Goal: Transaction & Acquisition: Purchase product/service

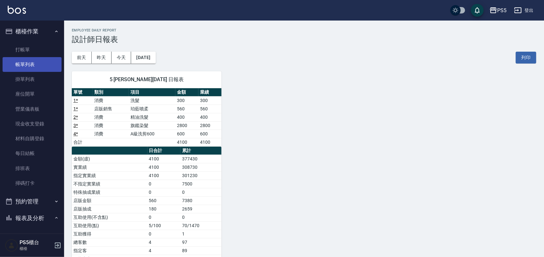
click at [27, 63] on link "帳單列表" at bounding box center [32, 64] width 59 height 15
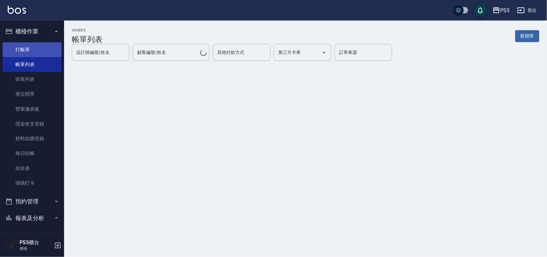
click at [33, 52] on link "打帳單" at bounding box center [32, 49] width 59 height 15
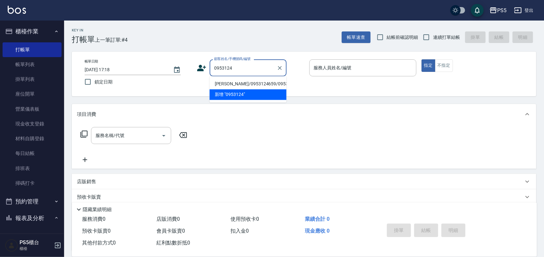
click at [240, 89] on li "[PERSON_NAME]/0953124659/0953124659" at bounding box center [248, 84] width 77 height 11
type input "[PERSON_NAME]/0953124659/0953124659"
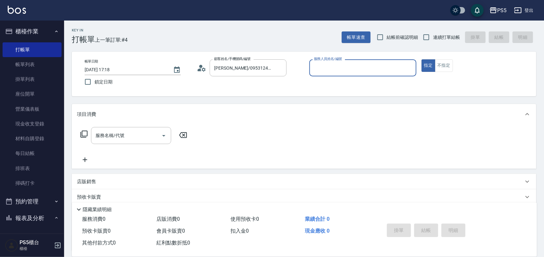
type input "Lita-6"
click at [421, 59] on button "指定" at bounding box center [428, 65] width 14 height 12
type button "true"
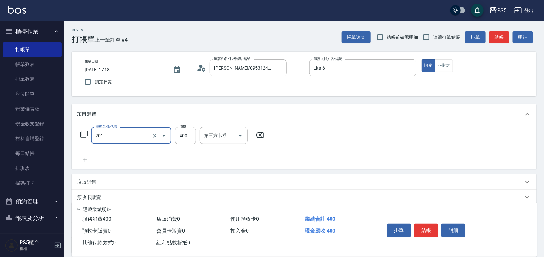
type input "洗剪400(201)"
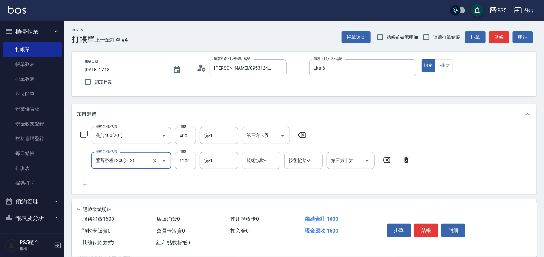
type input "蘆薈療程1200(512)"
type input "960"
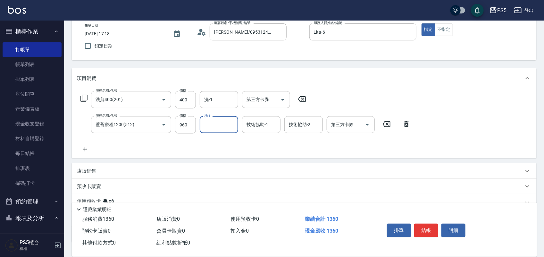
scroll to position [82, 0]
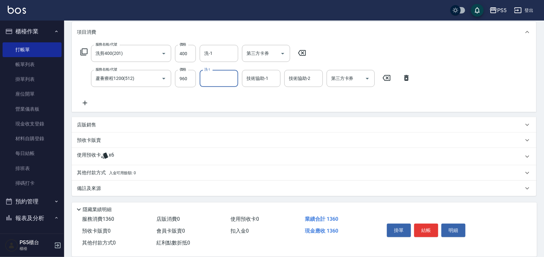
click at [98, 174] on p "其他付款方式 入金可用餘額: 0" at bounding box center [106, 172] width 59 height 7
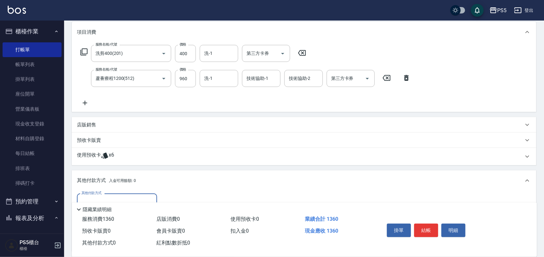
scroll to position [122, 0]
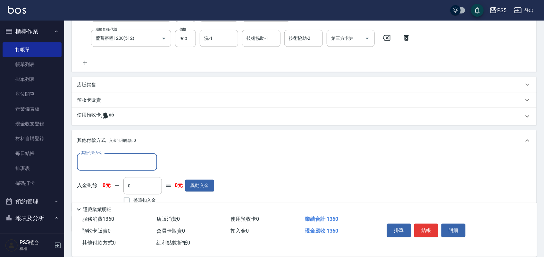
click at [108, 157] on input "其他付款方式" at bounding box center [117, 161] width 74 height 11
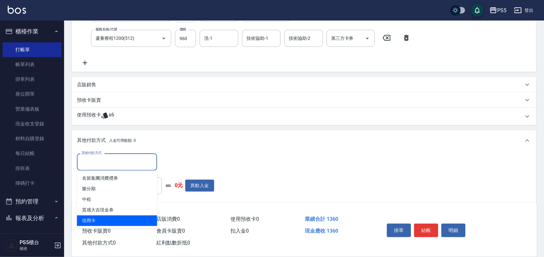
click at [105, 219] on span "信用卡" at bounding box center [117, 220] width 80 height 11
type input "信用卡"
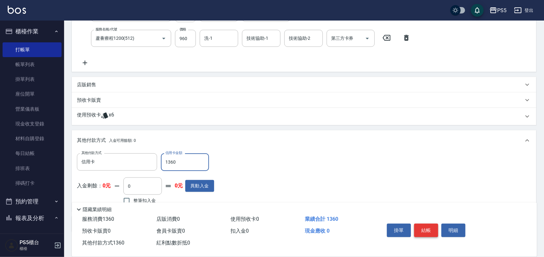
type input "1360"
click at [427, 229] on button "結帳" at bounding box center [426, 229] width 24 height 13
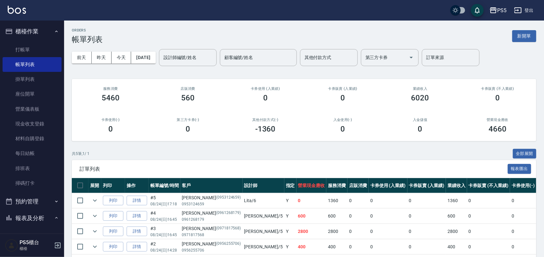
click at [18, 40] on ul "打帳單 帳單列表 掛單列表 座位開單 營業儀表板 現金收支登錄 材料自購登錄 每日結帳 排班表 掃碼打卡" at bounding box center [32, 116] width 59 height 153
click at [20, 55] on link "打帳單" at bounding box center [32, 49] width 59 height 15
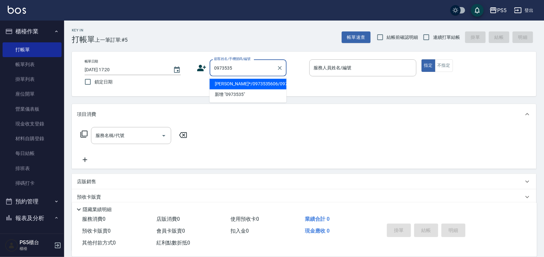
type input "[PERSON_NAME]*/0973535606/0973535626"
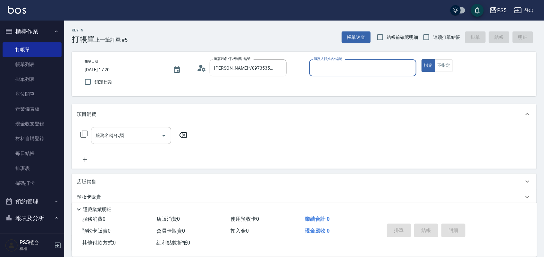
click at [203, 68] on icon at bounding box center [204, 69] width 4 height 4
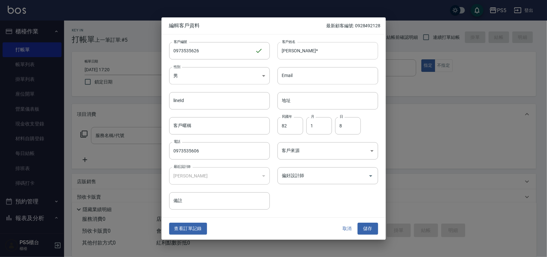
click at [310, 54] on input "[PERSON_NAME]*" at bounding box center [328, 50] width 101 height 17
type input "[PERSON_NAME]"
click at [368, 230] on button "儲存" at bounding box center [368, 229] width 21 height 12
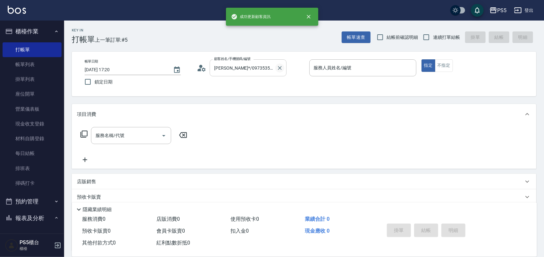
click at [280, 68] on icon "Clear" at bounding box center [280, 68] width 4 height 4
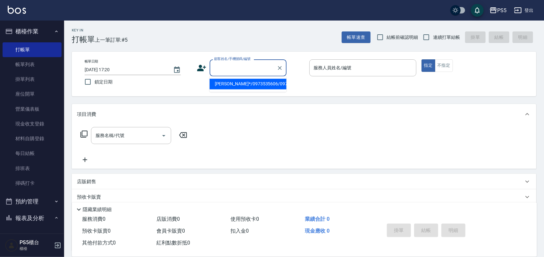
click at [260, 69] on input "顧客姓名/手機號碼/編號" at bounding box center [243, 67] width 62 height 11
click at [248, 86] on li "[PERSON_NAME]/0973535606/0973535626" at bounding box center [248, 84] width 77 height 11
type input "[PERSON_NAME]/0973535606/0973535626"
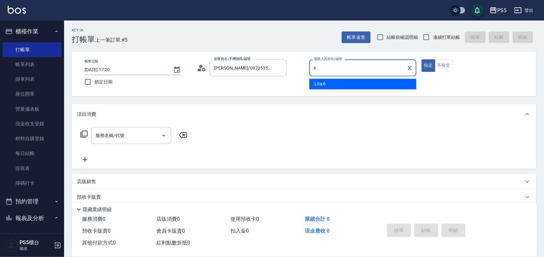
type input "Lita-6"
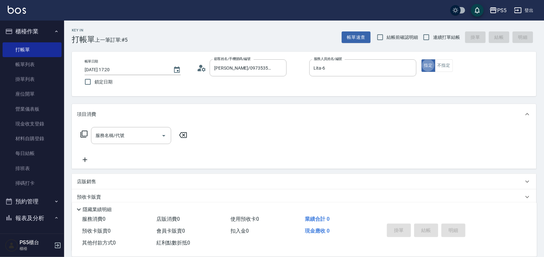
type button "true"
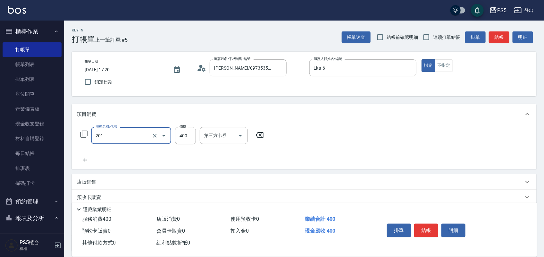
type input "洗剪400(201)"
type input "500"
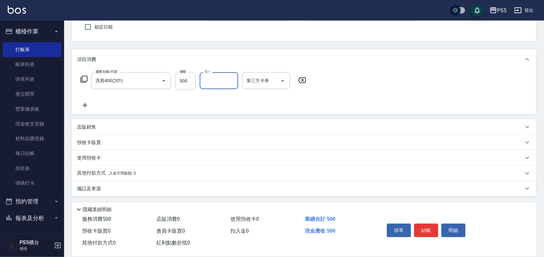
scroll to position [55, 0]
click at [96, 177] on div "其他付款方式 入金可用餘額: 0" at bounding box center [304, 172] width 464 height 15
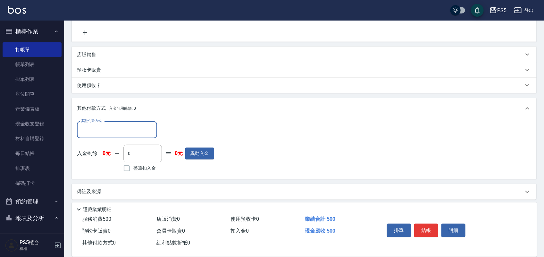
scroll to position [130, 0]
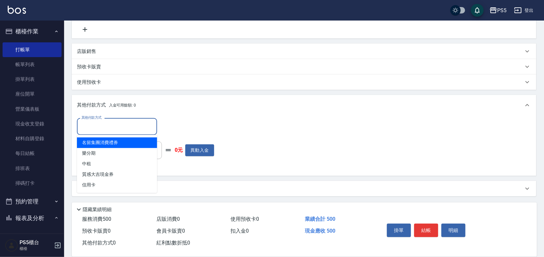
click at [132, 124] on input "其他付款方式" at bounding box center [117, 126] width 74 height 11
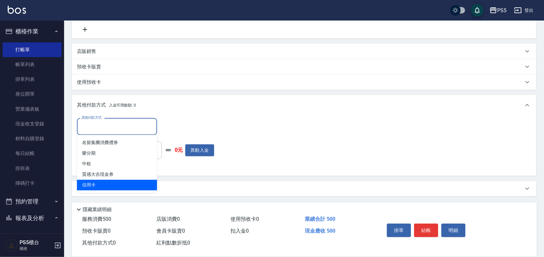
click at [114, 184] on span "信用卡" at bounding box center [117, 185] width 80 height 11
type input "信用卡"
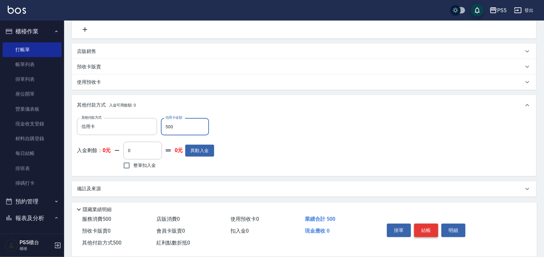
type input "500"
click at [427, 228] on button "結帳" at bounding box center [426, 229] width 24 height 13
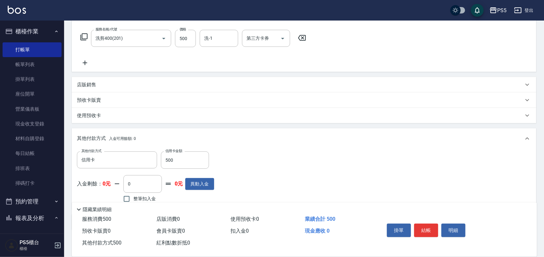
scroll to position [120, 0]
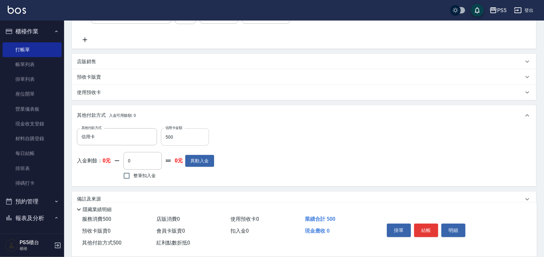
click at [195, 137] on input "500" at bounding box center [185, 136] width 48 height 17
click at [411, 181] on div "其他付款方式 信用卡 其他付款方式 信用卡金額 500 信用卡金額 入金剩餘： 0元 0 ​ 整筆扣入金 0元 異動入金" at bounding box center [304, 156] width 464 height 60
click at [427, 223] on button "結帳" at bounding box center [426, 229] width 24 height 13
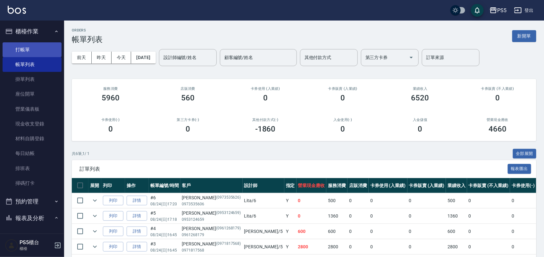
click at [22, 46] on link "打帳單" at bounding box center [32, 49] width 59 height 15
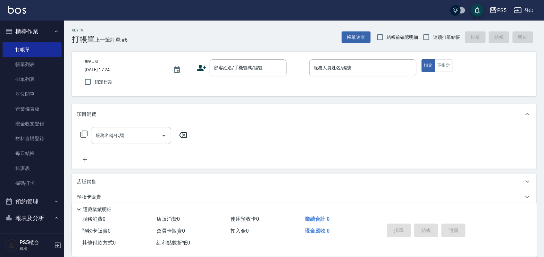
click at [204, 64] on icon at bounding box center [202, 68] width 10 height 10
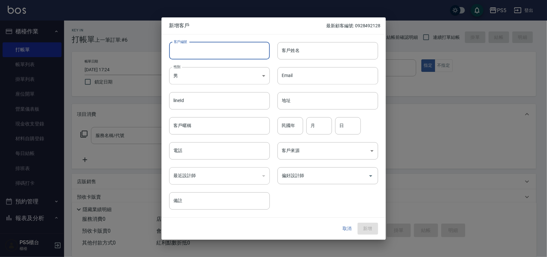
click at [185, 50] on input "客戶編號" at bounding box center [219, 50] width 101 height 17
type input "0958466833"
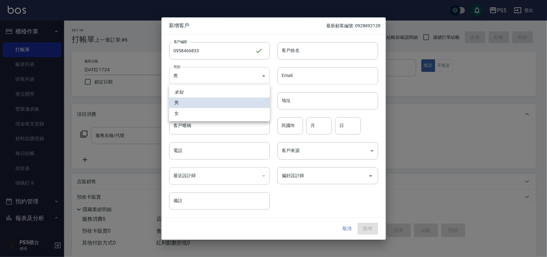
click at [184, 79] on body "PS5 登出 櫃檯作業 打帳單 帳單列表 掛單列表 座位開單 營業儀表板 現金收支登錄 材料自購登錄 每日結帳 排班表 掃碼打卡 預約管理 預約管理 單日預約…" at bounding box center [273, 156] width 547 height 312
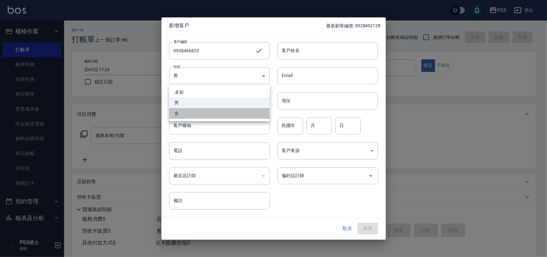
click at [177, 115] on li "女" at bounding box center [219, 113] width 101 height 11
type input "[DEMOGRAPHIC_DATA]"
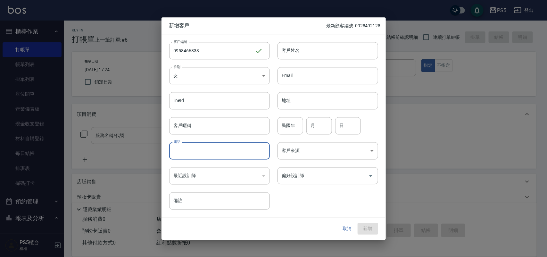
click at [183, 148] on input "電話" at bounding box center [219, 150] width 101 height 17
type input "0958466833"
click at [300, 52] on input "客戶姓名" at bounding box center [328, 50] width 101 height 17
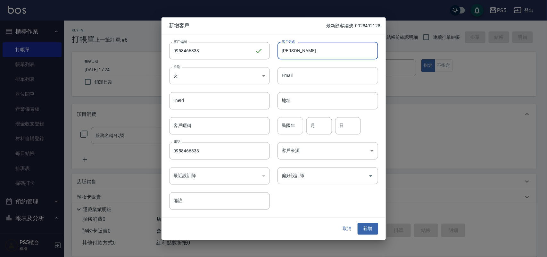
type input "[PERSON_NAME]"
click at [292, 125] on input "民國年" at bounding box center [291, 125] width 26 height 17
type input "94"
type input "4"
type input "28"
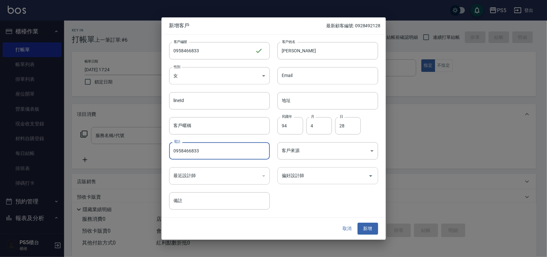
click at [372, 175] on icon "Open" at bounding box center [371, 176] width 8 height 8
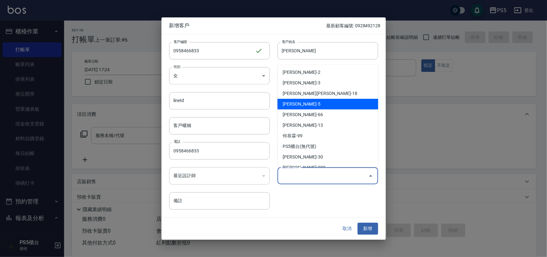
click at [329, 104] on li "[PERSON_NAME]-5" at bounding box center [328, 104] width 101 height 11
type input "[PERSON_NAME]"
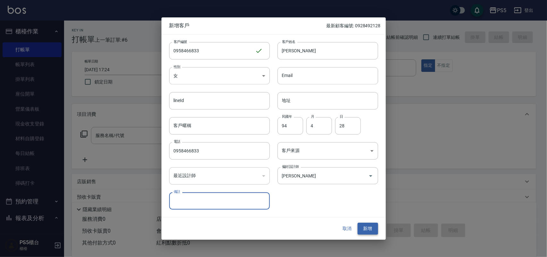
click at [368, 227] on button "新增" at bounding box center [368, 229] width 21 height 12
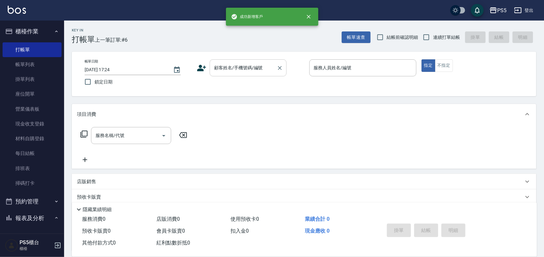
click at [241, 69] on input "顧客姓名/手機號碼/編號" at bounding box center [243, 67] width 62 height 11
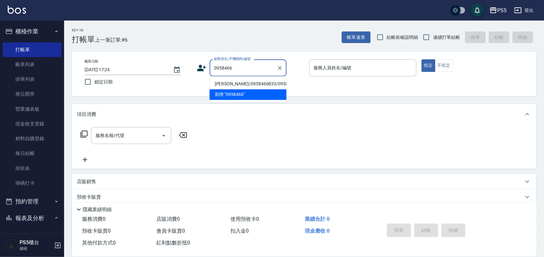
click at [252, 89] on li "[PERSON_NAME]/0958466833/0958466833" at bounding box center [248, 84] width 77 height 11
type input "[PERSON_NAME]/0958466833/0958466833"
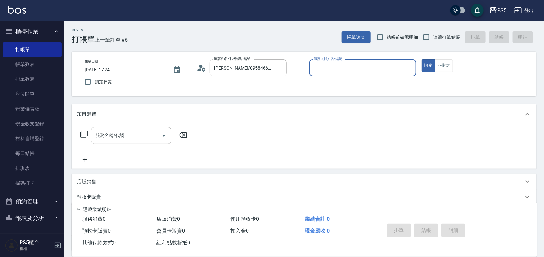
type input "[PERSON_NAME]-5"
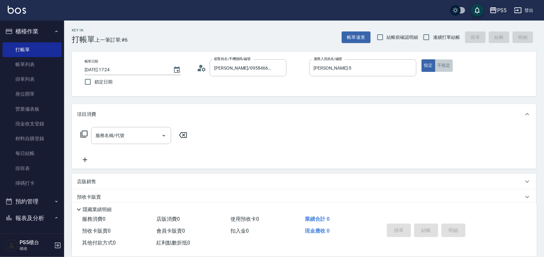
click at [437, 62] on button "不指定" at bounding box center [444, 65] width 18 height 12
click at [151, 134] on input "服務名稱/代號" at bounding box center [126, 135] width 65 height 11
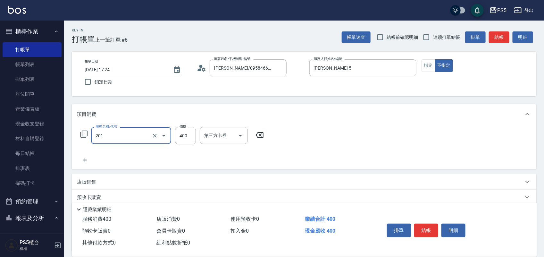
type input "洗剪400(201)"
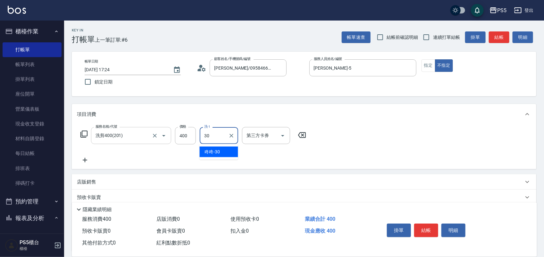
type input "咚咚-30"
click at [426, 233] on button "結帳" at bounding box center [426, 229] width 24 height 13
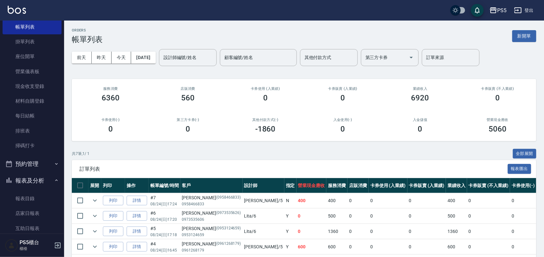
scroll to position [80, 0]
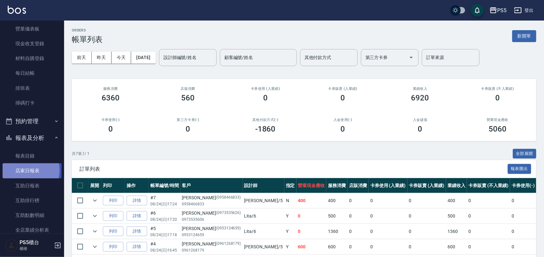
click at [27, 170] on link "店家日報表" at bounding box center [32, 170] width 59 height 15
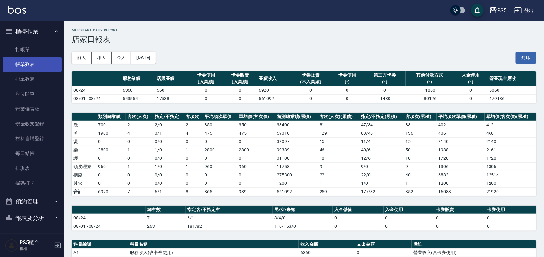
click at [5, 68] on link "帳單列表" at bounding box center [32, 64] width 59 height 15
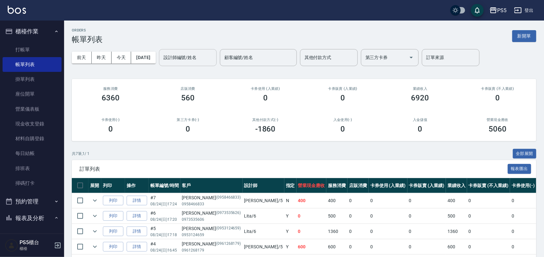
click at [192, 61] on input "設計師編號/姓名" at bounding box center [188, 57] width 52 height 11
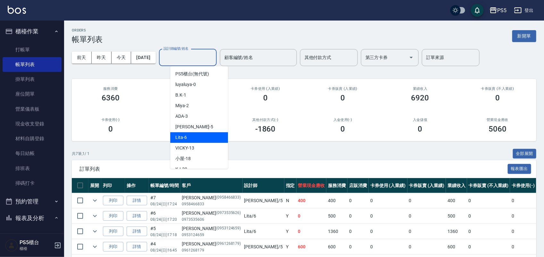
click at [203, 138] on div "Lita -6" at bounding box center [199, 137] width 58 height 11
type input "Lita-6"
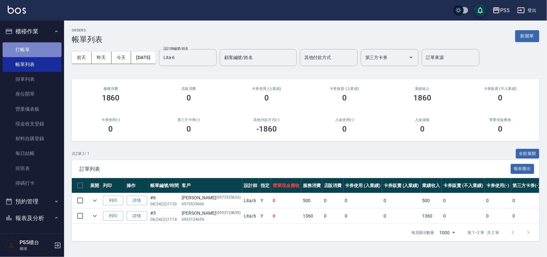
click at [35, 49] on link "打帳單" at bounding box center [32, 49] width 59 height 15
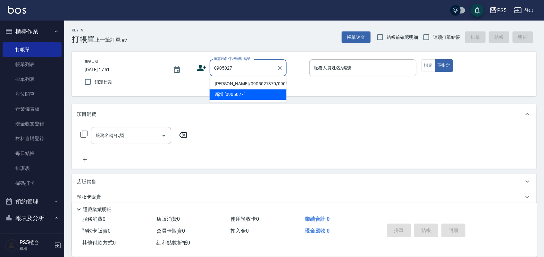
click at [228, 86] on li "[PERSON_NAME]/0905027870/0905027870" at bounding box center [248, 84] width 77 height 11
type input "[PERSON_NAME]/0905027870/0905027870"
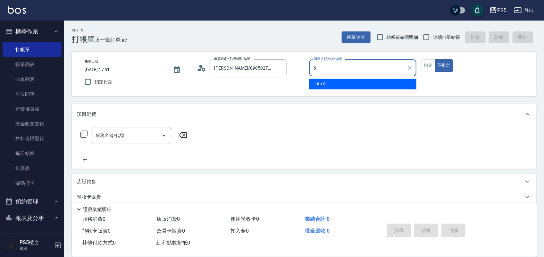
type input "Lita-6"
type button "false"
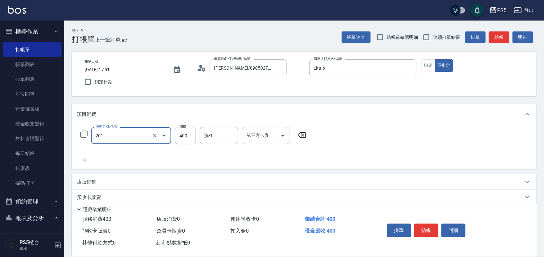
type input "洗剪400(201)"
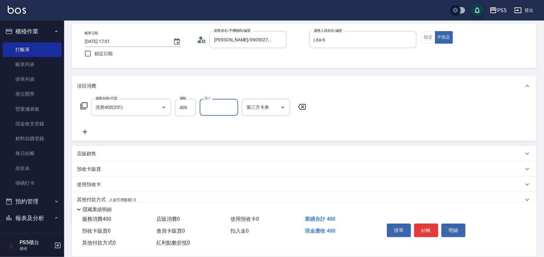
scroll to position [55, 0]
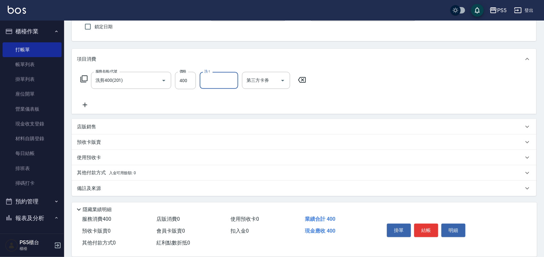
click at [114, 172] on span "入金可用餘額: 0" at bounding box center [122, 172] width 27 height 4
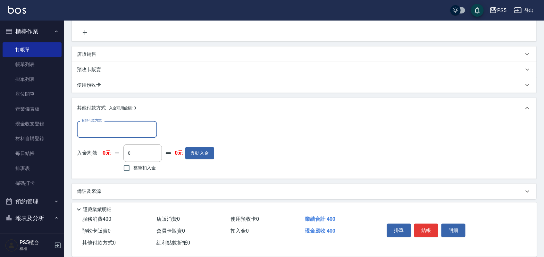
scroll to position [130, 0]
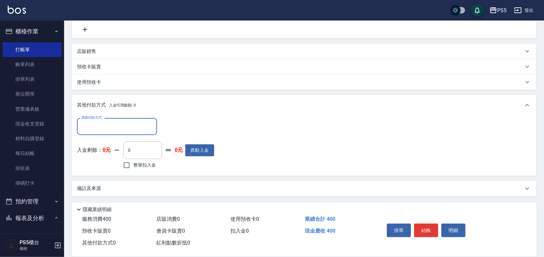
click at [119, 125] on input "其他付款方式" at bounding box center [117, 126] width 74 height 11
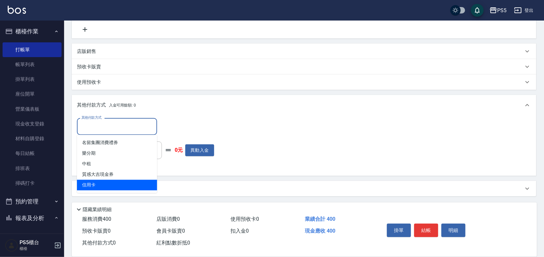
click at [117, 180] on span "信用卡" at bounding box center [117, 185] width 80 height 11
type input "信用卡"
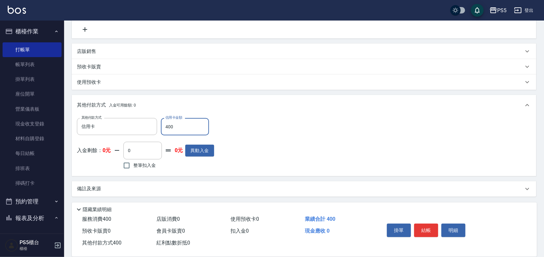
type input "400"
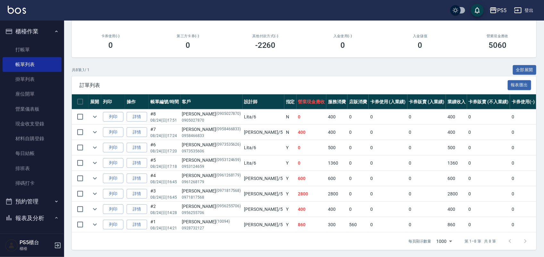
scroll to position [91, 0]
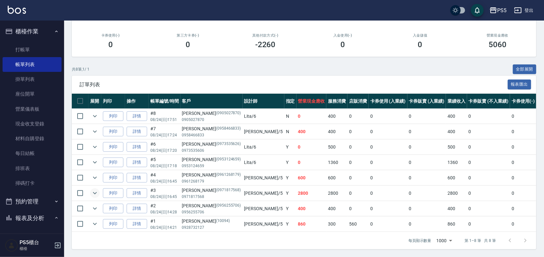
click at [98, 189] on icon "expand row" at bounding box center [95, 193] width 8 height 8
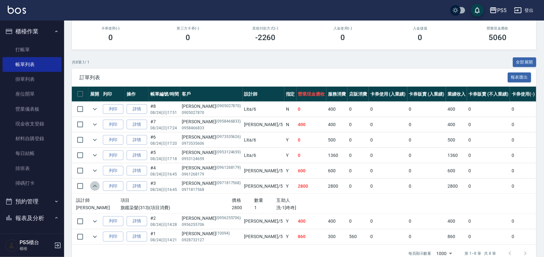
click at [98, 185] on icon "expand row" at bounding box center [95, 186] width 8 height 8
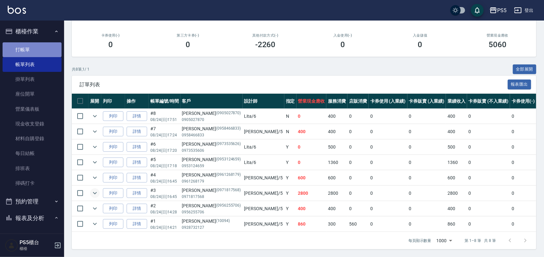
click at [32, 49] on link "打帳單" at bounding box center [32, 49] width 59 height 15
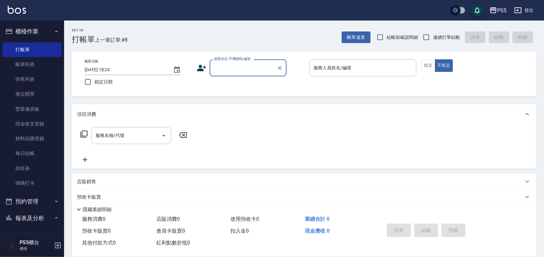
click at [231, 70] on input "顧客姓名/手機號碼/編號" at bounding box center [243, 67] width 62 height 11
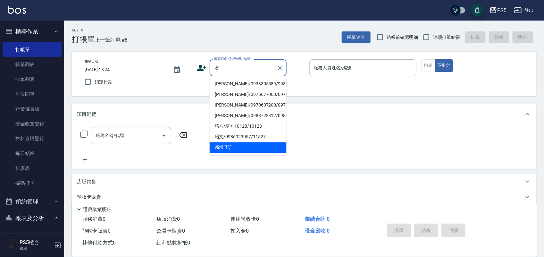
click at [227, 83] on li "[PERSON_NAME]/0933305589/9985" at bounding box center [248, 84] width 77 height 11
type input "[PERSON_NAME]/0933305589/9985"
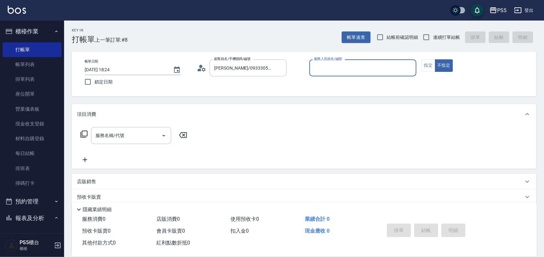
type input "[PERSON_NAME]-5"
click at [428, 66] on button "指定" at bounding box center [428, 65] width 14 height 12
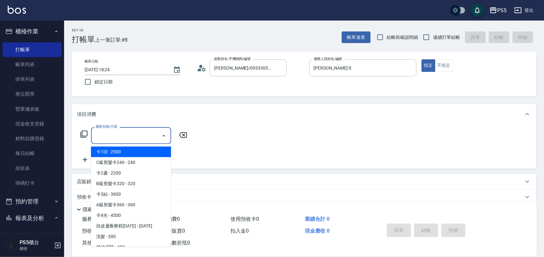
drag, startPoint x: 106, startPoint y: 137, endPoint x: 99, endPoint y: 143, distance: 9.1
click at [106, 138] on input "服務名稱/代號" at bounding box center [126, 135] width 65 height 11
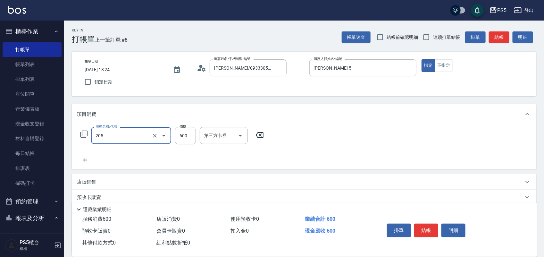
type input "A級洗剪600(205)"
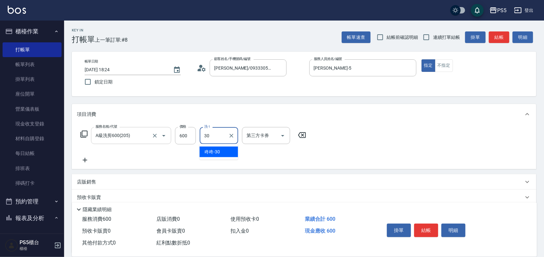
type input "咚咚-30"
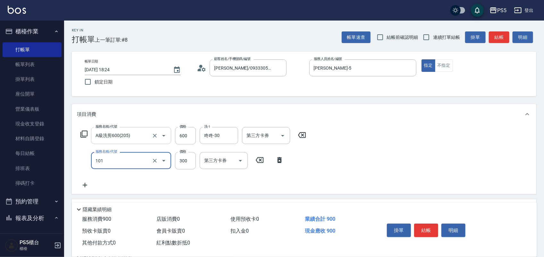
type input "洗髮(101)"
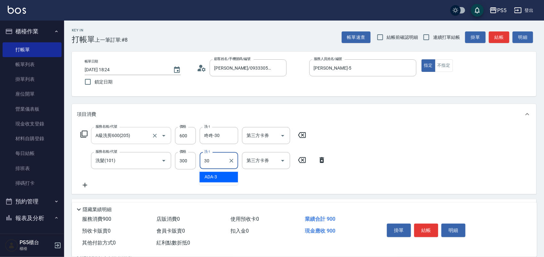
type input "咚咚-30"
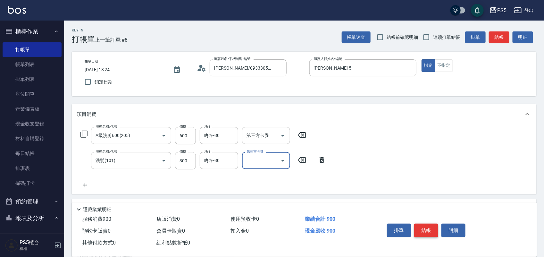
click at [427, 226] on button "結帳" at bounding box center [426, 229] width 24 height 13
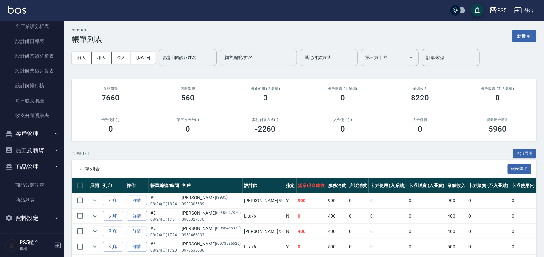
scroll to position [284, 0]
click at [44, 150] on button "員工及薪資" at bounding box center [32, 150] width 59 height 17
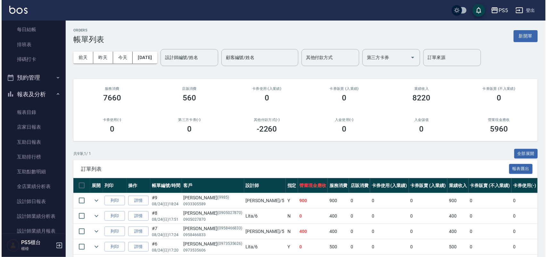
scroll to position [44, 0]
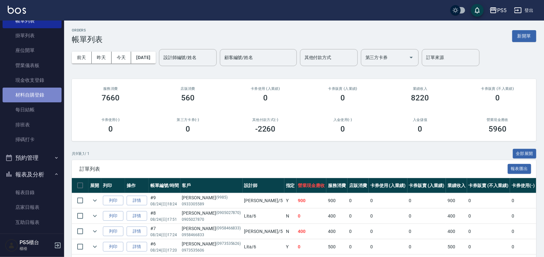
click at [37, 98] on link "材料自購登錄" at bounding box center [32, 94] width 59 height 15
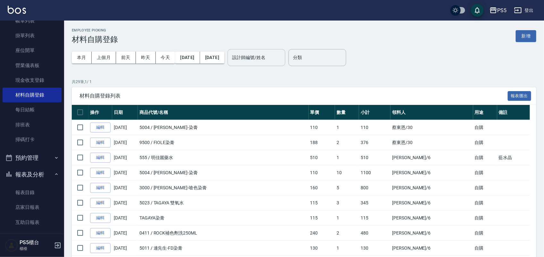
click at [269, 59] on input "設計師編號/姓名" at bounding box center [256, 57] width 52 height 11
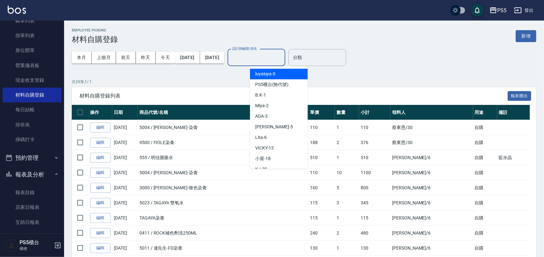
type input "3"
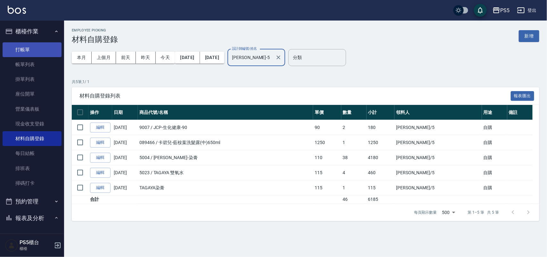
type input "[PERSON_NAME]-5"
click at [29, 50] on link "打帳單" at bounding box center [32, 49] width 59 height 15
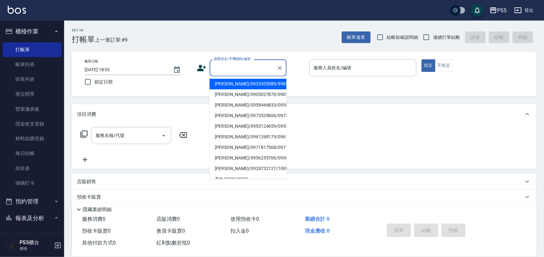
click at [269, 66] on input "顧客姓名/手機號碼/編號" at bounding box center [243, 67] width 62 height 11
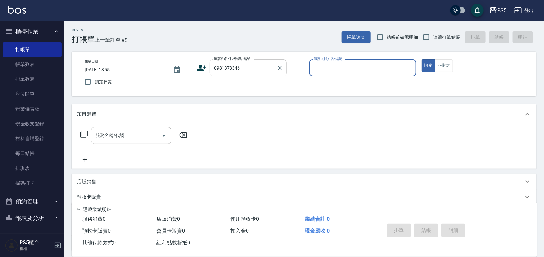
type input "0981378346"
click at [199, 70] on icon at bounding box center [202, 68] width 10 height 10
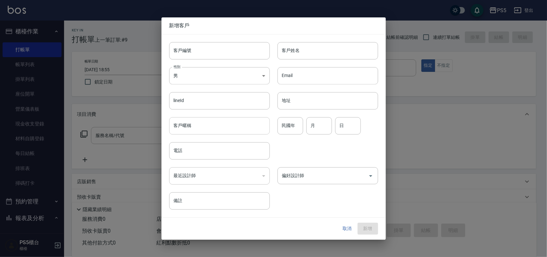
type input "0981378346"
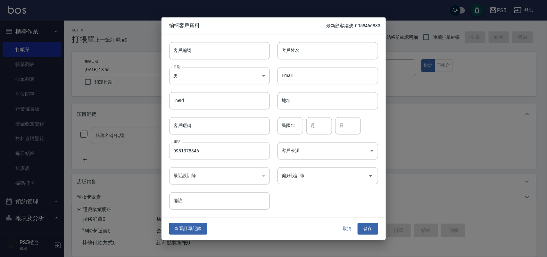
click at [199, 150] on input "0981378346" at bounding box center [219, 150] width 101 height 17
click at [212, 52] on input "客戶編號" at bounding box center [219, 50] width 101 height 17
paste input "0981378346"
type input "0981378346"
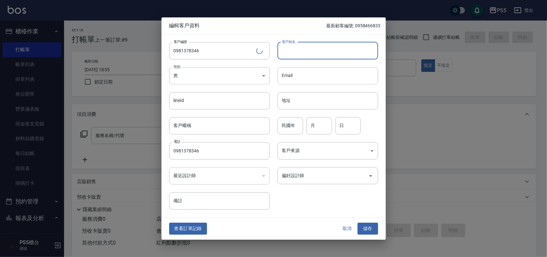
click at [309, 57] on input "客戶姓名" at bounding box center [328, 50] width 101 height 17
type input "張"
type input "'"
click at [292, 49] on input "[PERSON_NAME]" at bounding box center [328, 50] width 101 height 17
type input "[PERSON_NAME]"
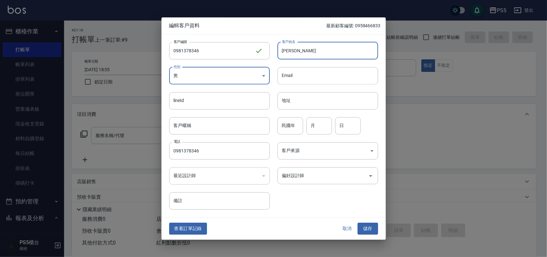
click at [247, 69] on body "PS5 登出 櫃檯作業 打帳單 帳單列表 掛單列表 座位開單 營業儀表板 現金收支登錄 材料自購登錄 每日結帳 排班表 掃碼打卡 預約管理 預約管理 單日預約…" at bounding box center [273, 156] width 547 height 312
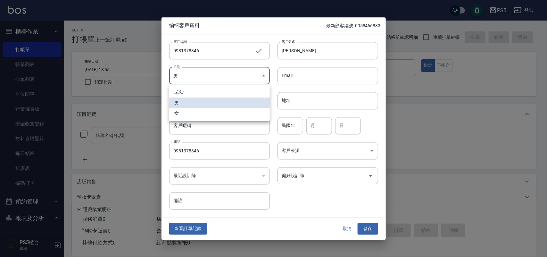
click at [233, 114] on li "女" at bounding box center [219, 113] width 101 height 11
type input "[DEMOGRAPHIC_DATA]"
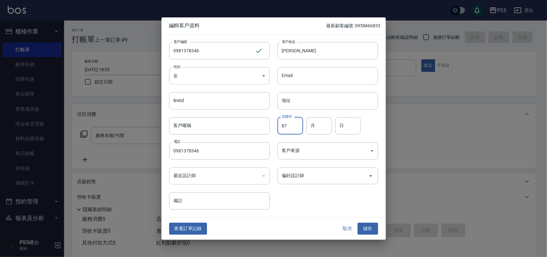
type input "87"
type input "4"
type input "27"
click at [358, 223] on button "儲存" at bounding box center [368, 229] width 21 height 12
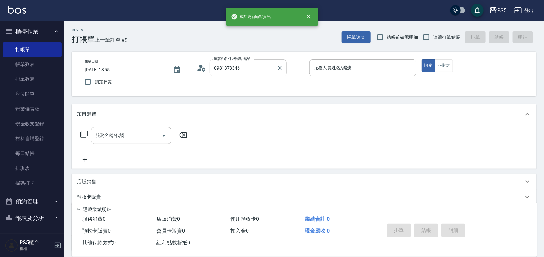
click at [252, 69] on input "0981378346" at bounding box center [243, 67] width 62 height 11
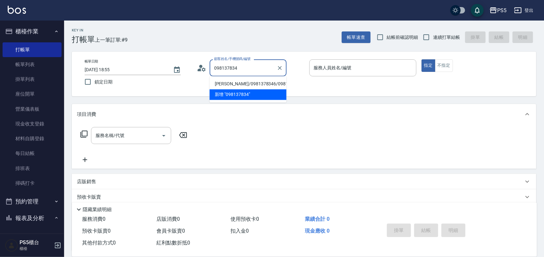
type input "[PERSON_NAME]/0981378346/0981378346"
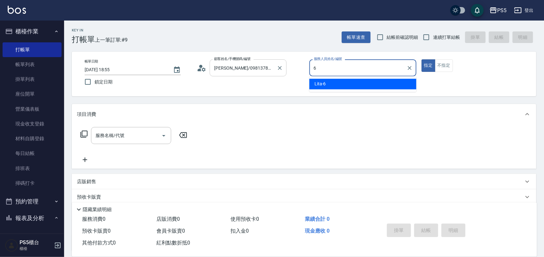
type input "Lita-6"
type button "true"
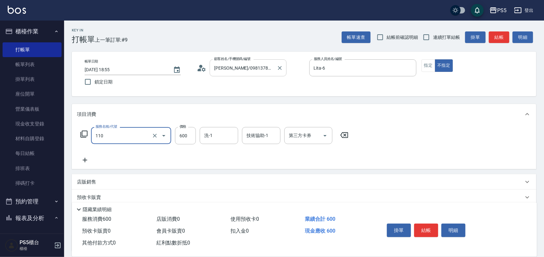
type input "精油+去角質(110)"
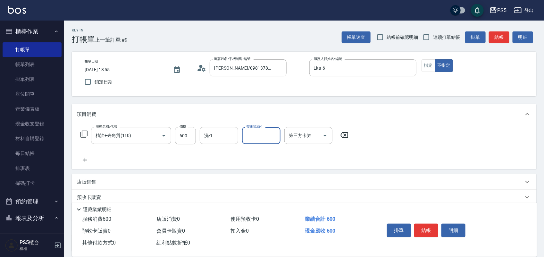
click at [221, 130] on input "洗-1" at bounding box center [219, 135] width 33 height 11
type input "咚咚-30"
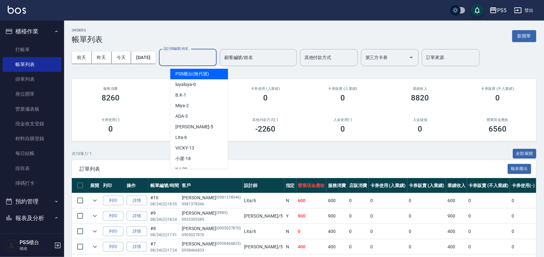
click at [196, 52] on div "設計師編號/姓名 設計師編號/姓名" at bounding box center [188, 57] width 58 height 17
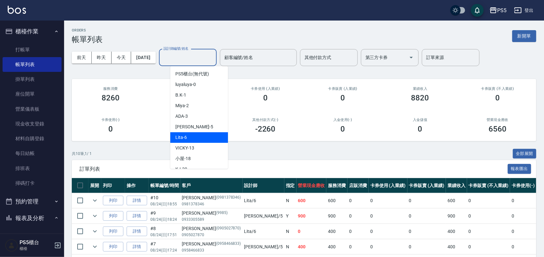
click at [207, 142] on div "Lita -6" at bounding box center [199, 137] width 58 height 11
type input "Lita-6"
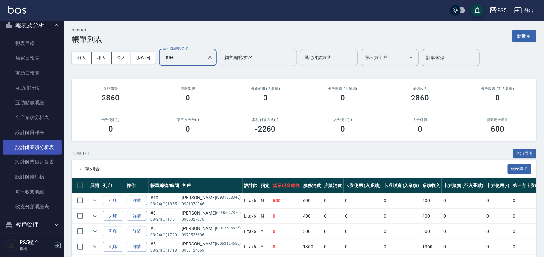
scroll to position [200, 0]
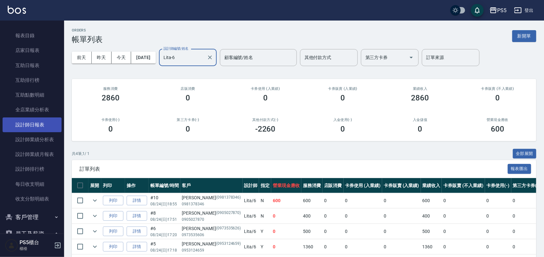
click at [40, 128] on link "設計師日報表" at bounding box center [32, 124] width 59 height 15
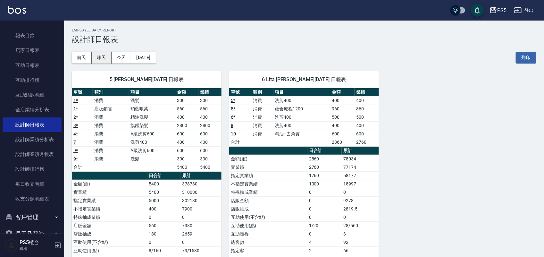
click at [100, 60] on button "昨天" at bounding box center [102, 58] width 20 height 12
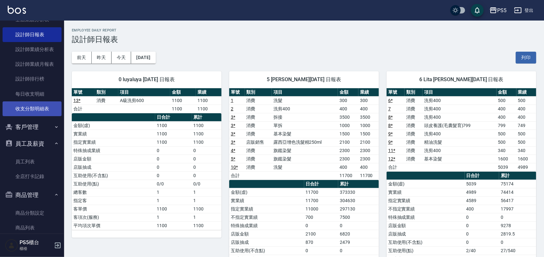
scroll to position [319, 0]
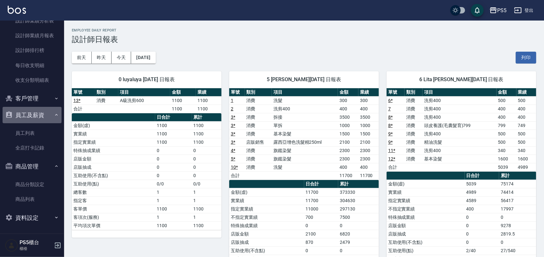
click at [41, 114] on button "員工及薪資" at bounding box center [32, 115] width 59 height 17
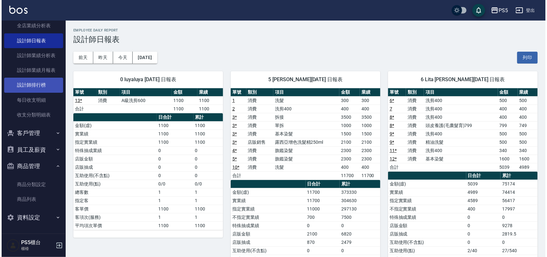
scroll to position [284, 0]
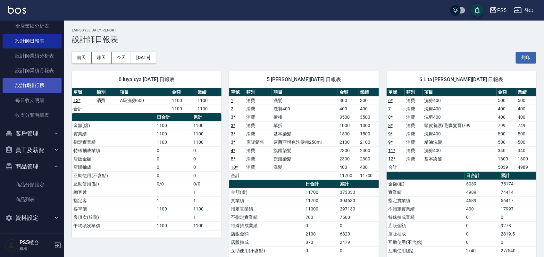
click at [31, 84] on link "設計師排行榜" at bounding box center [32, 85] width 59 height 15
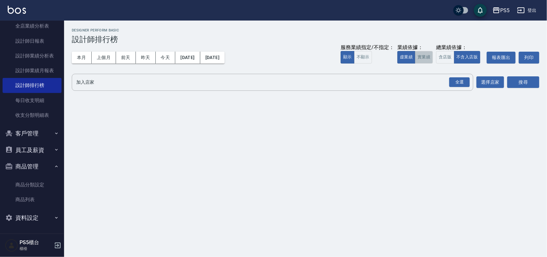
click at [423, 59] on button "實業績" at bounding box center [424, 57] width 18 height 12
click at [451, 82] on div "全選" at bounding box center [459, 82] width 21 height 10
click at [528, 79] on button "搜尋" at bounding box center [523, 83] width 32 height 12
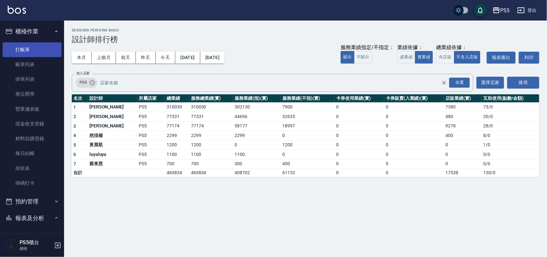
click at [26, 45] on link "打帳單" at bounding box center [32, 49] width 59 height 15
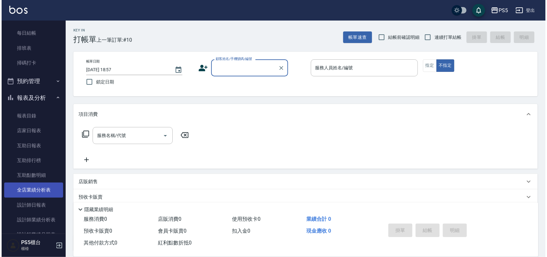
scroll to position [160, 0]
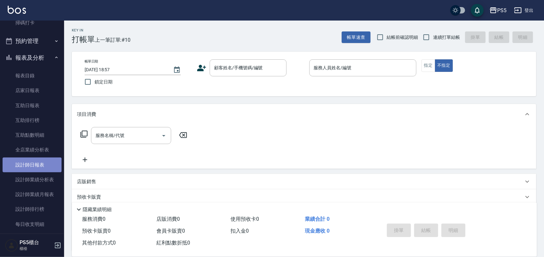
click at [40, 168] on link "設計師日報表" at bounding box center [32, 164] width 59 height 15
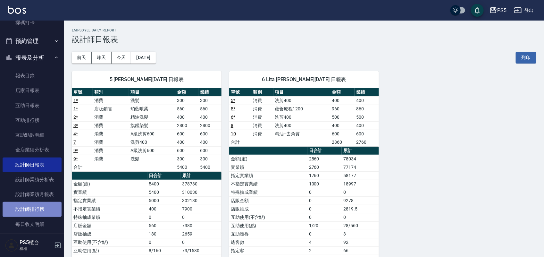
click at [34, 203] on link "設計師排行榜" at bounding box center [32, 209] width 59 height 15
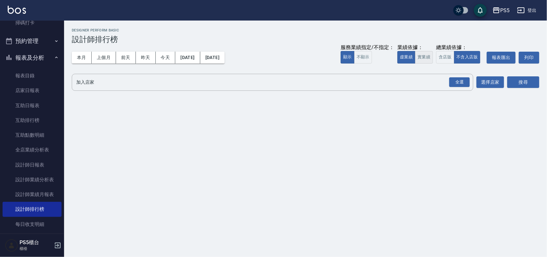
click at [426, 55] on button "實業績" at bounding box center [424, 57] width 18 height 12
click at [465, 81] on div "全選" at bounding box center [459, 82] width 21 height 10
click at [515, 79] on button "搜尋" at bounding box center [523, 83] width 32 height 12
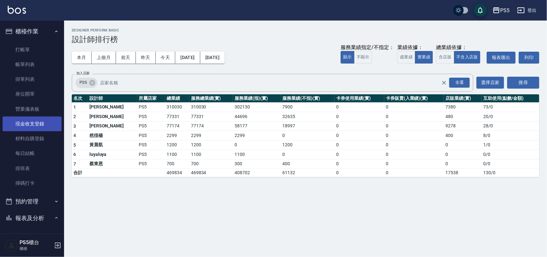
click at [33, 122] on link "現金收支登錄" at bounding box center [32, 123] width 59 height 15
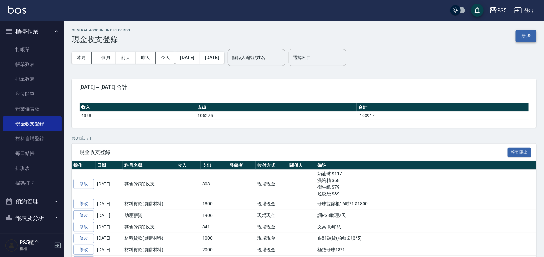
click at [533, 35] on button "新增" at bounding box center [526, 36] width 21 height 12
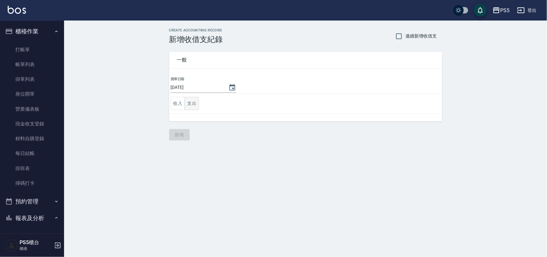
click at [197, 104] on button "支出" at bounding box center [192, 103] width 14 height 13
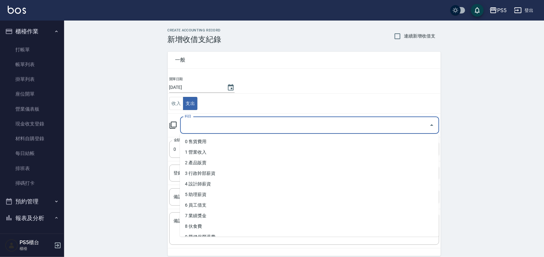
click at [196, 127] on input "科目" at bounding box center [305, 125] width 244 height 11
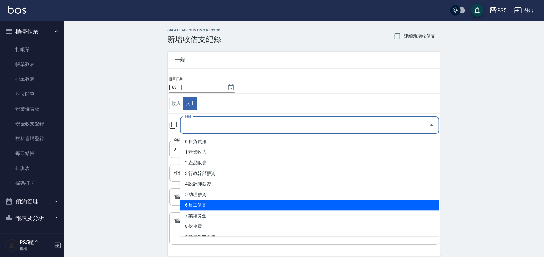
click at [199, 203] on li "6 員工借支" at bounding box center [309, 205] width 259 height 11
type input "6 員工借支"
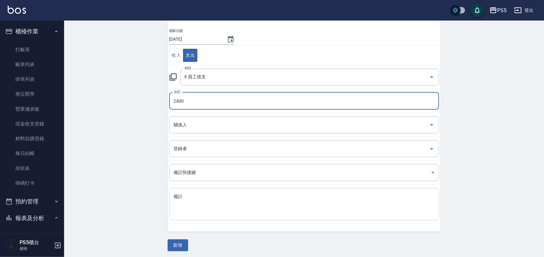
scroll to position [50, 0]
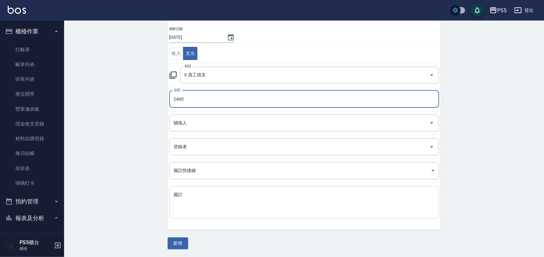
type input "2400"
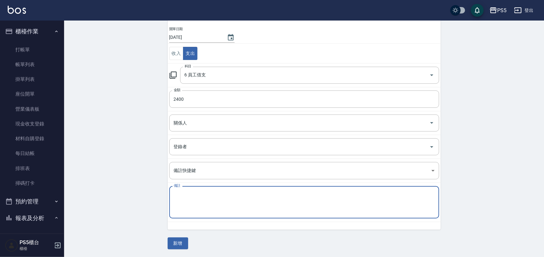
click at [185, 195] on textarea "備註" at bounding box center [304, 202] width 261 height 22
type textarea "2"
type textarea "咚咚借支"
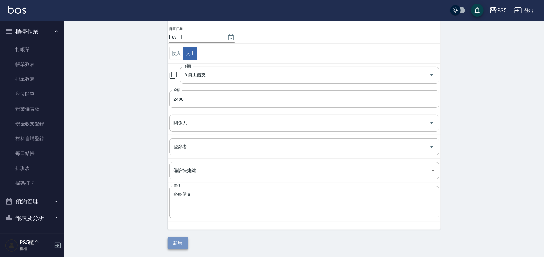
click at [181, 239] on button "新增" at bounding box center [178, 243] width 21 height 12
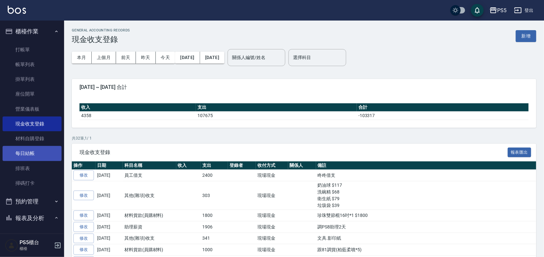
scroll to position [120, 0]
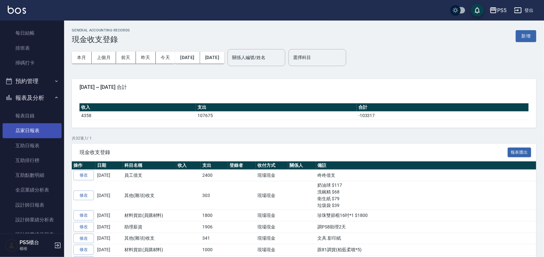
click at [32, 130] on link "店家日報表" at bounding box center [32, 130] width 59 height 15
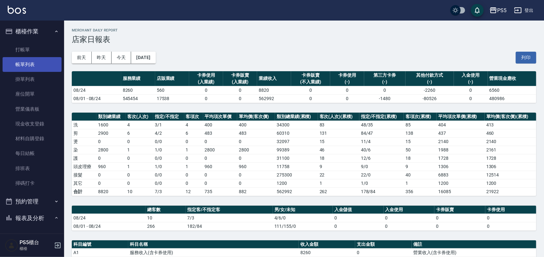
click at [26, 60] on link "帳單列表" at bounding box center [32, 64] width 59 height 15
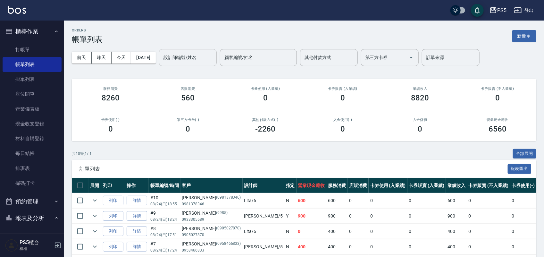
click at [198, 56] on input "設計師編號/姓名" at bounding box center [188, 57] width 52 height 11
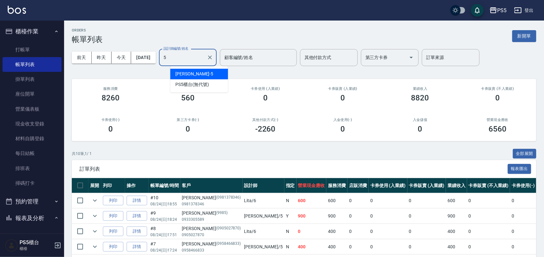
type input "[PERSON_NAME]-5"
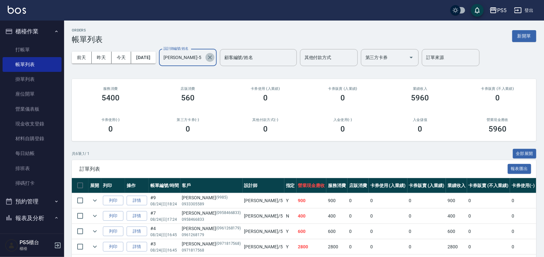
click at [213, 57] on icon "Clear" at bounding box center [210, 57] width 6 height 6
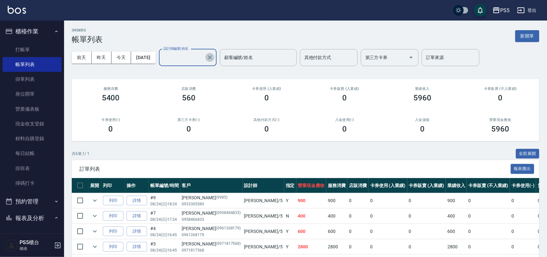
click at [184, 57] on input "設計師編號/姓名" at bounding box center [183, 57] width 42 height 11
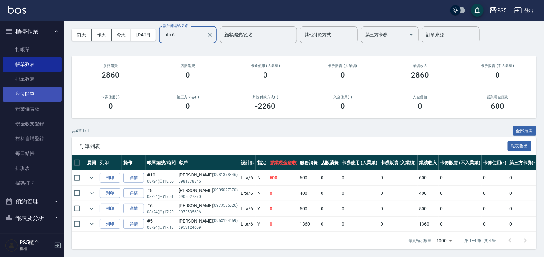
scroll to position [80, 0]
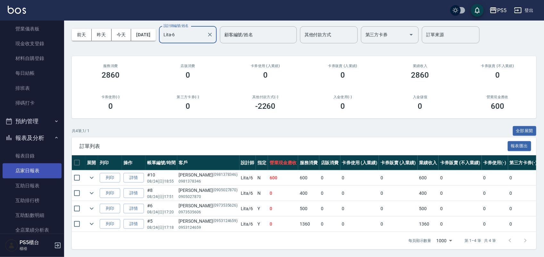
type input "Lita-6"
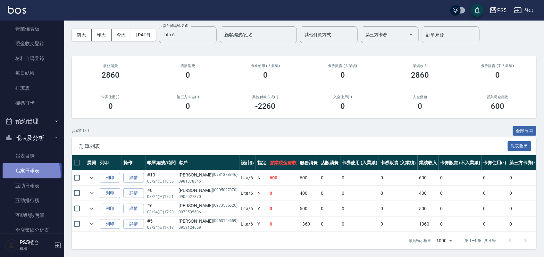
click at [26, 174] on link "店家日報表" at bounding box center [32, 170] width 59 height 15
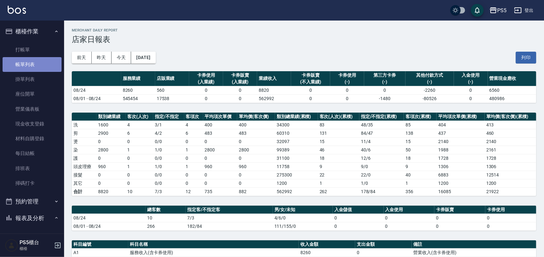
click at [39, 66] on link "帳單列表" at bounding box center [32, 64] width 59 height 15
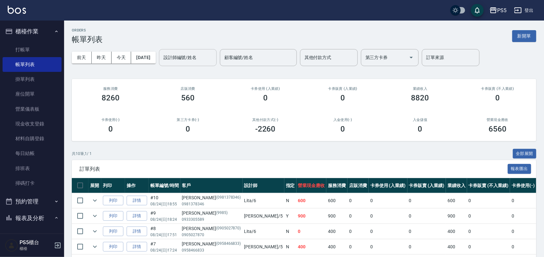
click at [194, 57] on input "設計師編號/姓名" at bounding box center [188, 57] width 52 height 11
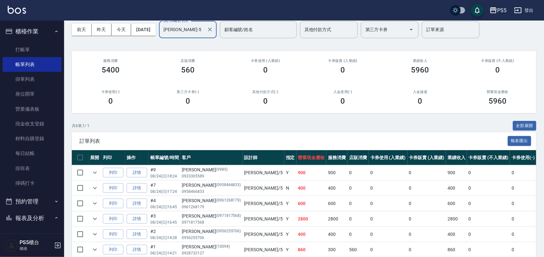
scroll to position [60, 0]
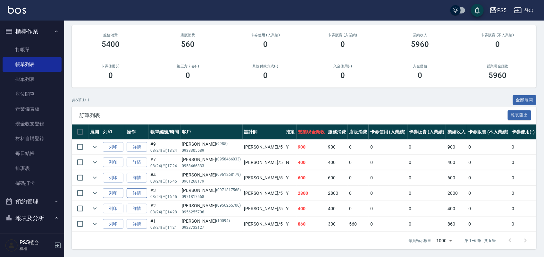
type input "[PERSON_NAME]-5"
click at [140, 188] on link "詳情" at bounding box center [137, 193] width 21 height 10
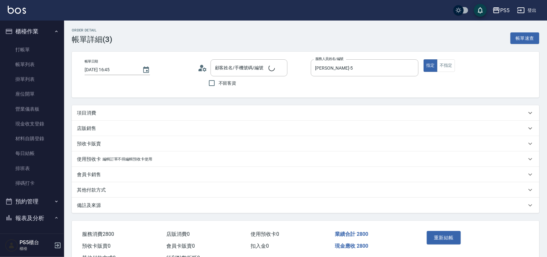
type input "[DATE] 16:45"
type input "[PERSON_NAME]-5"
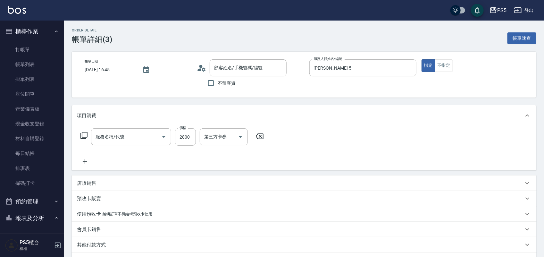
type input "[PERSON_NAME]/0971817568/0971817568"
type input "旗鑑染髮(313)"
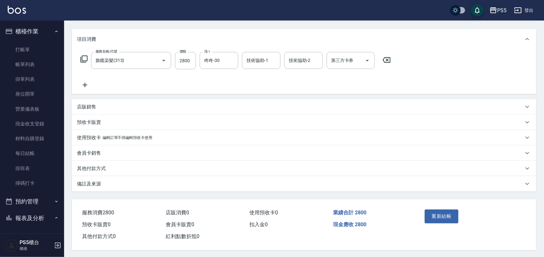
scroll to position [79, 0]
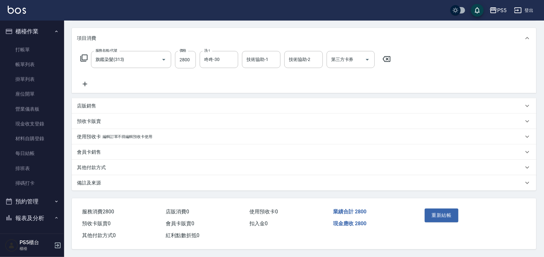
click at [95, 164] on p "其他付款方式" at bounding box center [91, 167] width 29 height 7
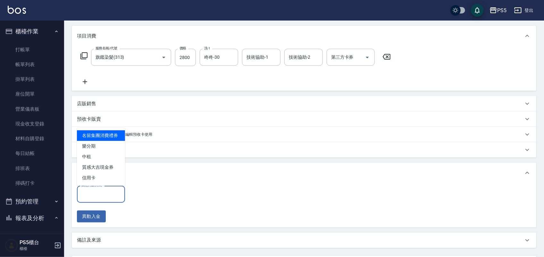
click at [104, 196] on input "其他付款方式" at bounding box center [101, 193] width 42 height 11
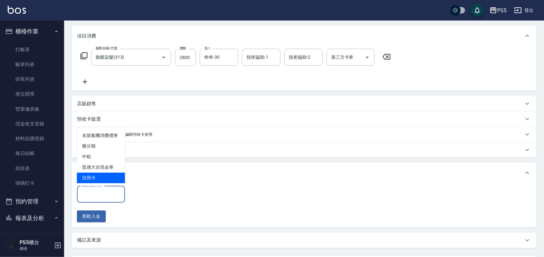
click at [97, 175] on span "信用卡" at bounding box center [101, 177] width 48 height 11
type input "信用卡"
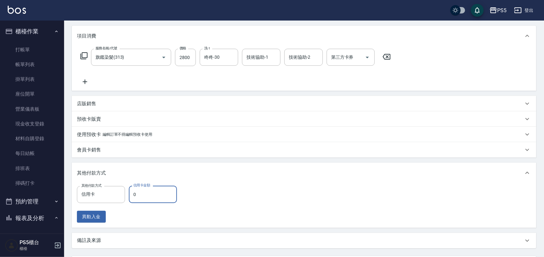
click at [153, 198] on input "0" at bounding box center [153, 194] width 48 height 17
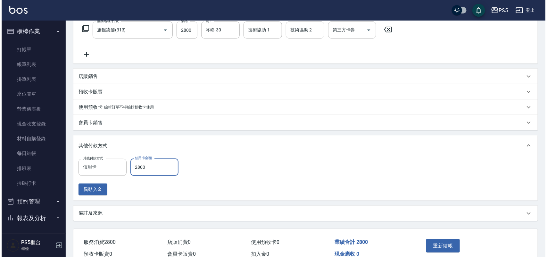
scroll to position [139, 0]
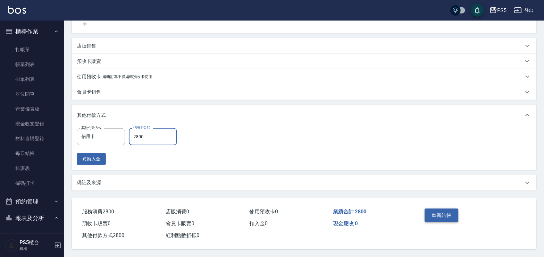
type input "2800"
click at [450, 209] on button "重新結帳" at bounding box center [442, 214] width 34 height 13
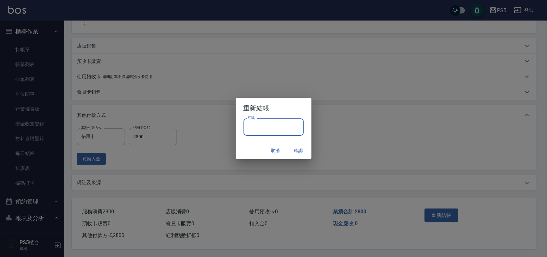
click at [263, 123] on input "密碼" at bounding box center [274, 126] width 60 height 17
type input "****"
click at [299, 148] on button "確認" at bounding box center [298, 151] width 21 height 12
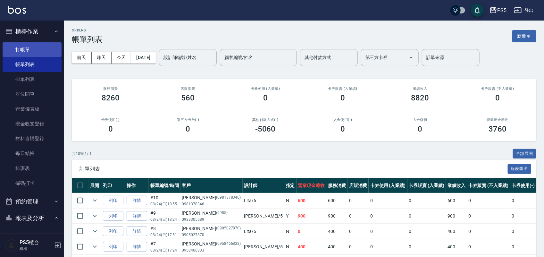
click at [31, 46] on link "打帳單" at bounding box center [32, 49] width 59 height 15
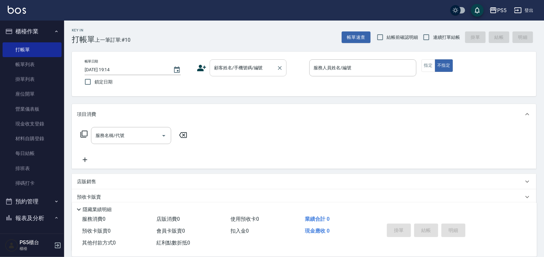
drag, startPoint x: 230, startPoint y: 76, endPoint x: 228, endPoint y: 74, distance: 3.6
click at [228, 74] on div "帳單日期 [DATE] 19:14 鎖定日期 顧客姓名/手機號碼/編號 顧客姓名/手機號碼/編號 服務人員姓名/編號 服務人員姓名/編號 指定 不指定" at bounding box center [303, 73] width 449 height 29
click at [233, 48] on div "Key In 打帳單 上一筆訂單:#10 帳單速查 結帳前確認明細 連續打單結帳 掛單 結帳 明細 帳單日期 [DATE] 19:14 鎖定日期 顧客姓名/手…" at bounding box center [304, 166] width 480 height 291
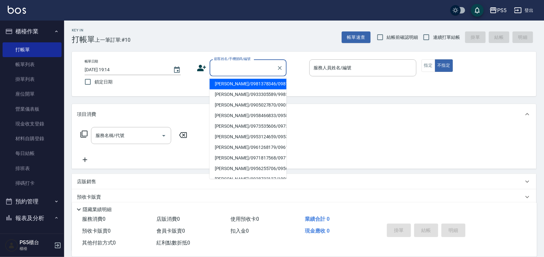
click at [233, 67] on input "顧客姓名/手機號碼/編號" at bounding box center [243, 67] width 62 height 11
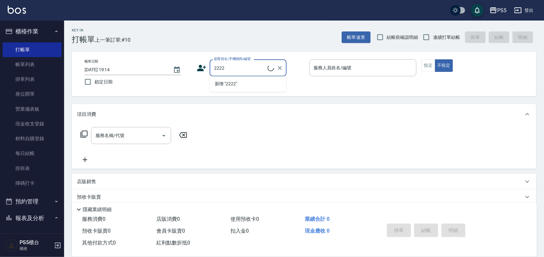
type input "美女/2222/2222"
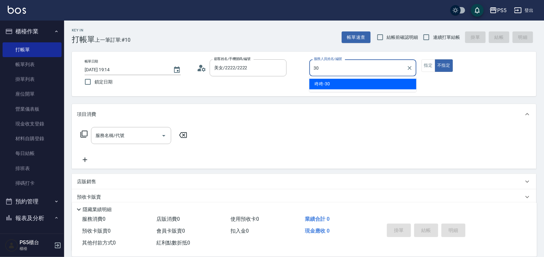
type input "咚咚-30"
type button "false"
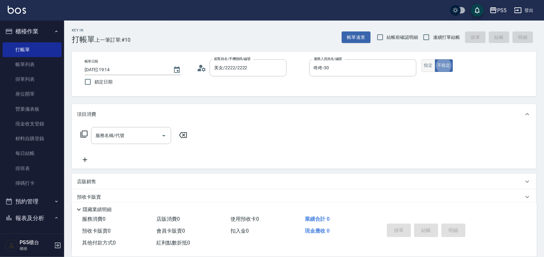
click at [433, 65] on button "指定" at bounding box center [428, 65] width 14 height 12
click at [136, 138] on input "服務名稱/代號" at bounding box center [126, 135] width 65 height 11
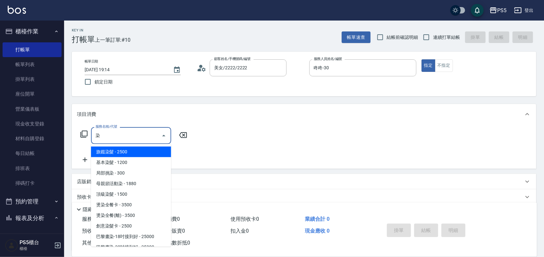
click at [124, 152] on span "旗鑑染髮 - 2500" at bounding box center [131, 151] width 80 height 11
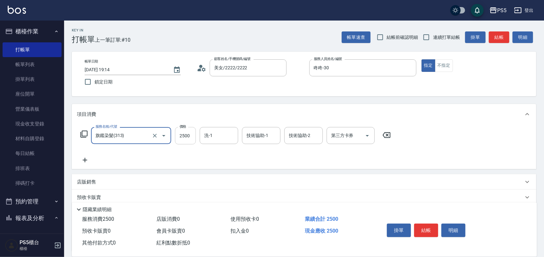
type input "旗鑑染髮(313)"
click at [194, 137] on input "2500" at bounding box center [185, 135] width 21 height 17
type input "2400"
click at [427, 225] on button "結帳" at bounding box center [426, 229] width 24 height 13
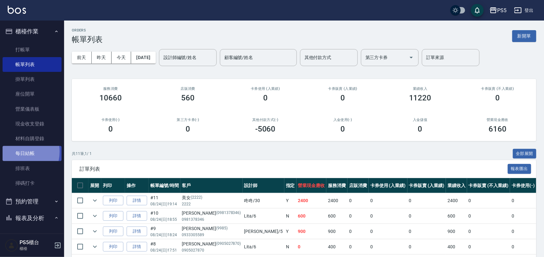
click at [18, 151] on link "每日結帳" at bounding box center [32, 153] width 59 height 15
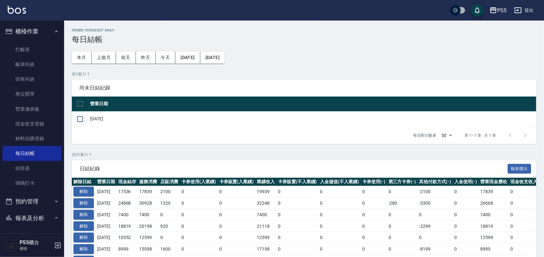
click at [77, 117] on input "checkbox" at bounding box center [79, 118] width 13 height 13
checkbox input "true"
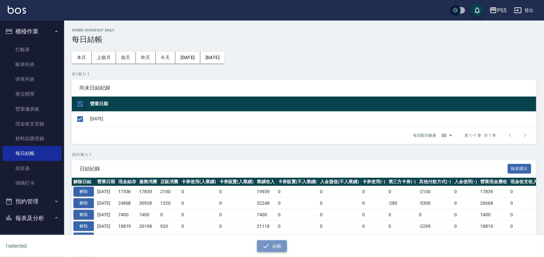
click at [269, 247] on icon "button" at bounding box center [266, 246] width 8 height 8
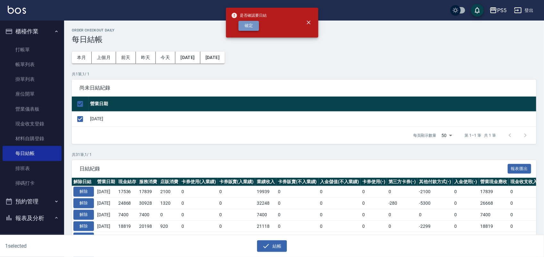
click at [244, 22] on button "確定" at bounding box center [248, 26] width 21 height 10
checkbox input "false"
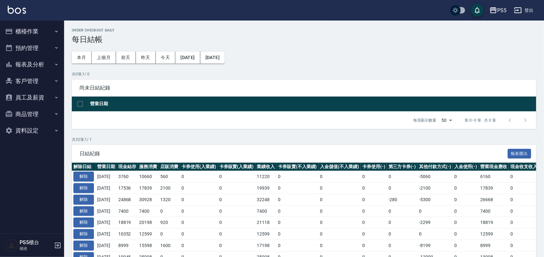
click at [42, 63] on button "報表及分析" at bounding box center [32, 64] width 59 height 17
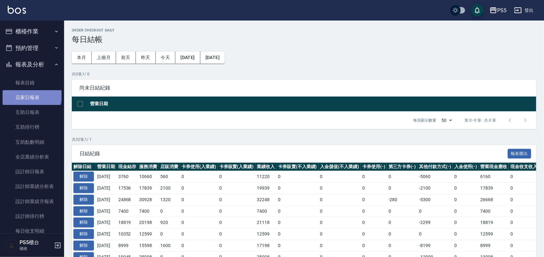
click at [31, 95] on link "店家日報表" at bounding box center [32, 97] width 59 height 15
